Goal: Entertainment & Leisure: Consume media (video, audio)

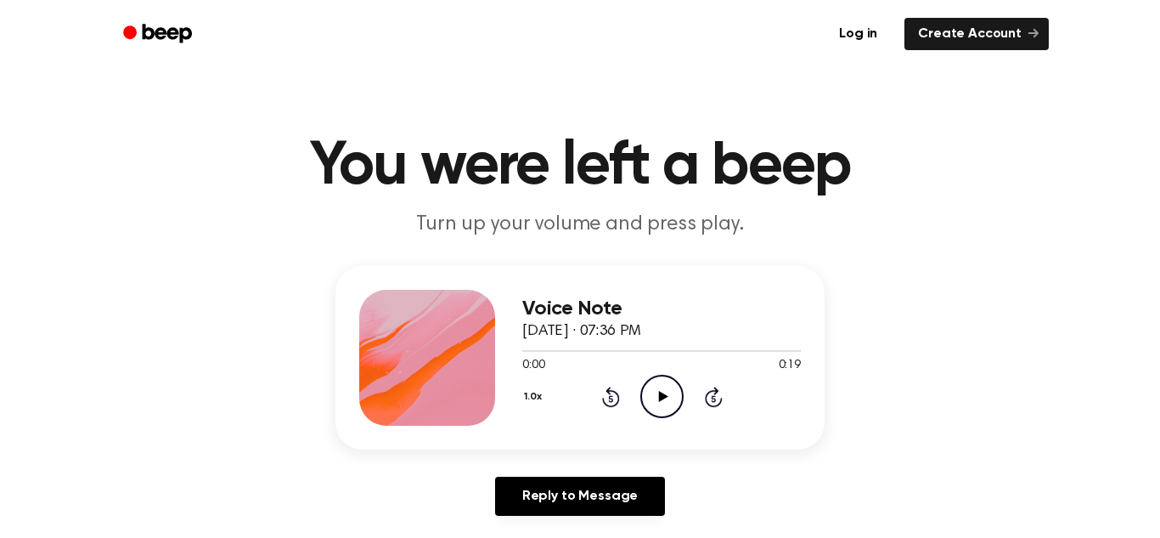
click at [665, 401] on icon "Play Audio" at bounding box center [662, 396] width 43 height 43
click at [665, 401] on icon at bounding box center [662, 396] width 8 height 11
click at [522, 351] on div at bounding box center [546, 351] width 48 height 2
click at [670, 397] on icon "Play Audio" at bounding box center [662, 396] width 43 height 43
click at [669, 398] on icon "Play Audio" at bounding box center [662, 396] width 43 height 43
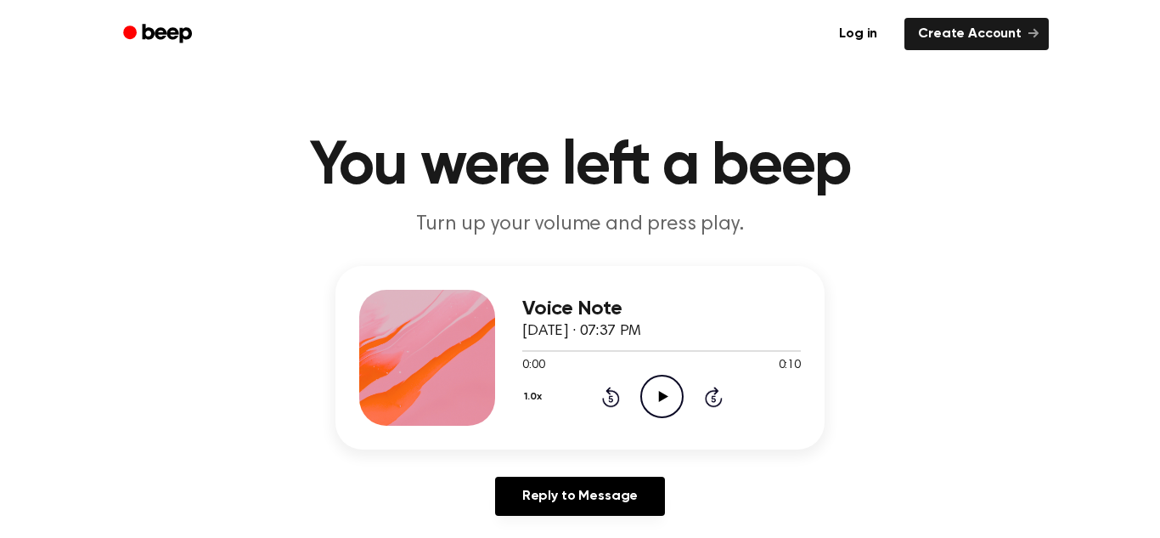
click at [667, 395] on icon "Play Audio" at bounding box center [662, 396] width 43 height 43
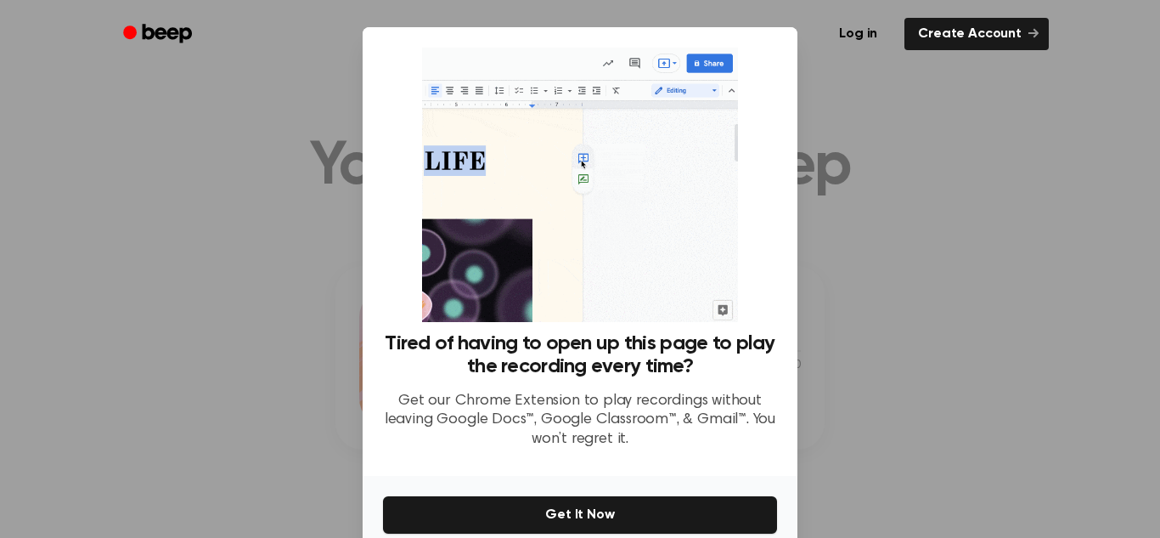
click at [870, 358] on div at bounding box center [580, 269] width 1160 height 538
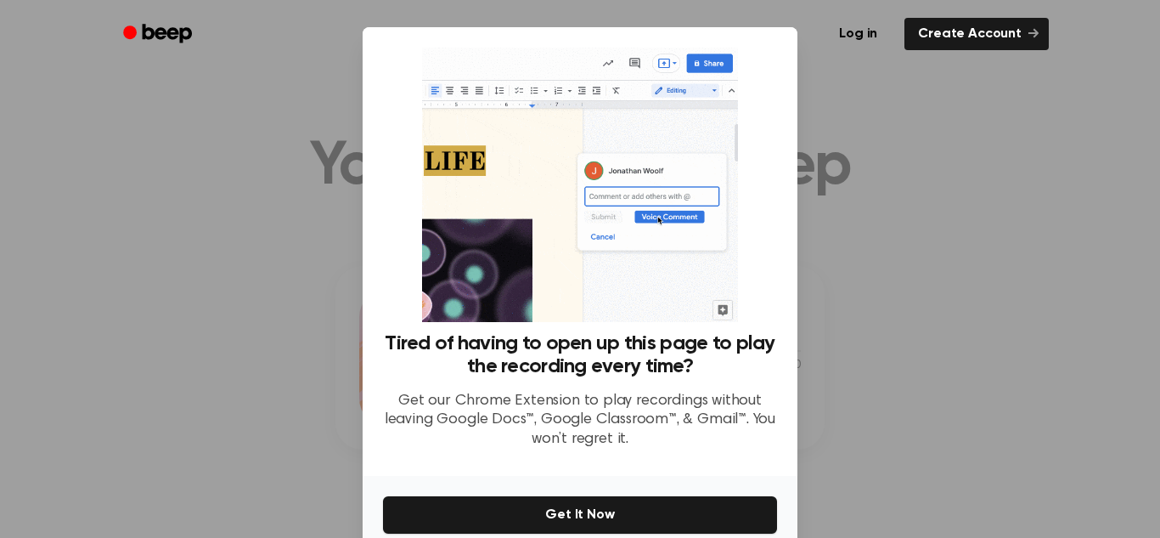
scroll to position [81, 0]
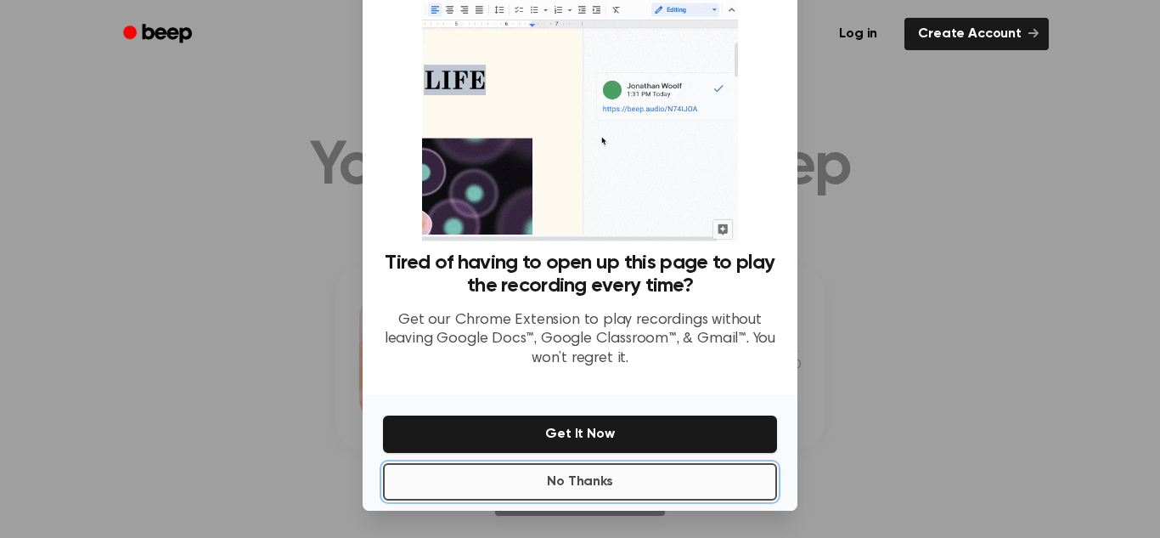
click at [573, 493] on button "No Thanks" at bounding box center [580, 481] width 394 height 37
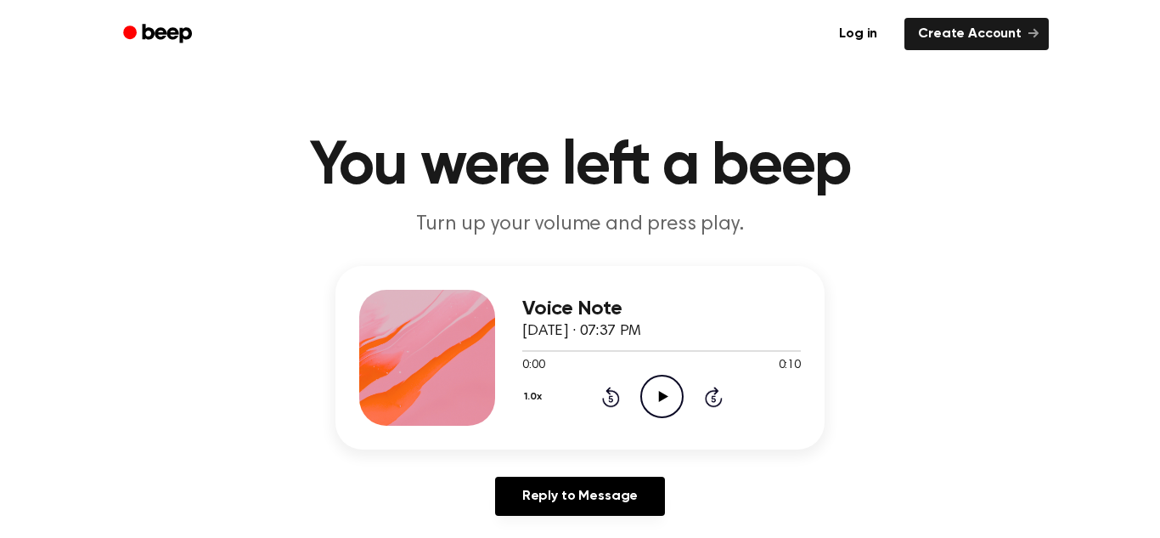
click at [661, 403] on icon "Play Audio" at bounding box center [662, 396] width 43 height 43
click at [652, 384] on icon "Play Audio" at bounding box center [662, 396] width 43 height 43
click at [652, 384] on icon "Pause Audio" at bounding box center [662, 396] width 43 height 43
click at [652, 384] on icon "Play Audio" at bounding box center [662, 396] width 43 height 43
click at [652, 384] on icon "Pause Audio" at bounding box center [662, 396] width 43 height 43
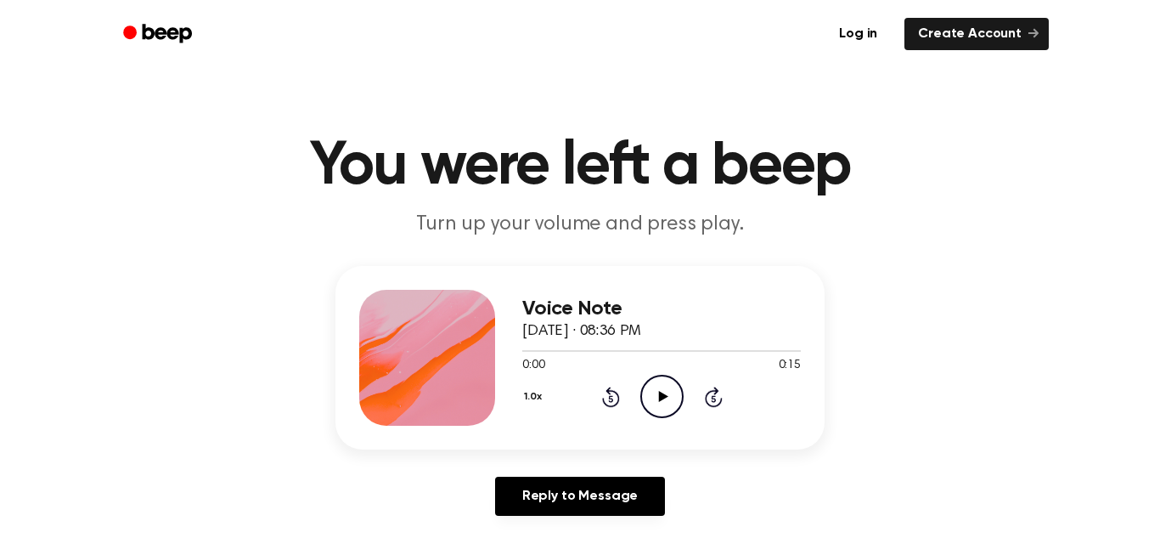
click at [663, 393] on icon "Play Audio" at bounding box center [662, 396] width 43 height 43
click at [657, 386] on icon "Play Audio" at bounding box center [662, 396] width 43 height 43
